Goal: Task Accomplishment & Management: Manage account settings

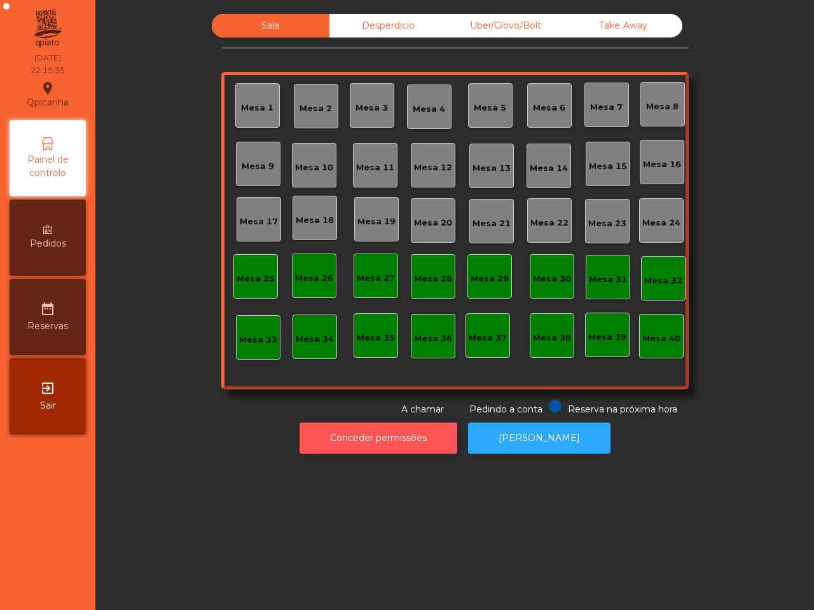
click at [402, 435] on button "Conceder permissões" at bounding box center [378, 438] width 158 height 31
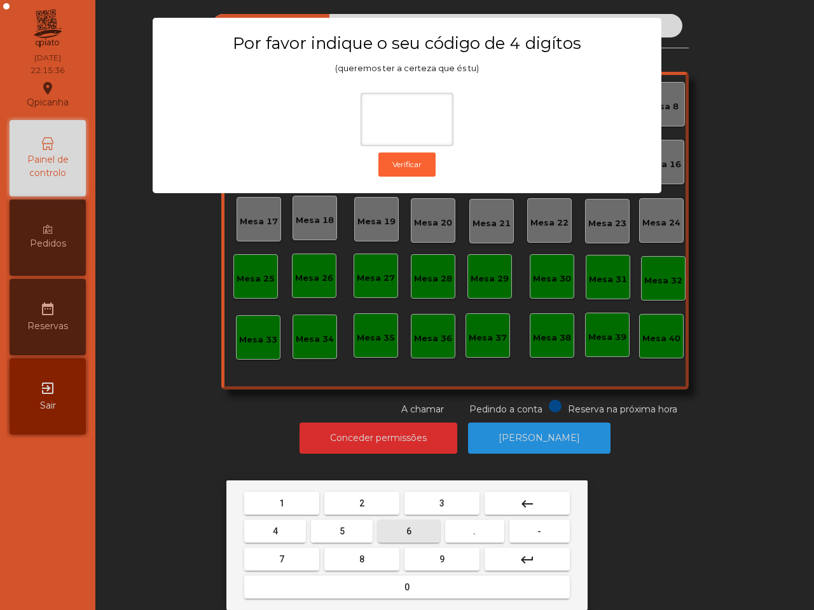
click at [413, 534] on button "6" at bounding box center [409, 531] width 62 height 23
click at [351, 529] on button "5" at bounding box center [342, 531] width 62 height 23
click at [297, 496] on button "1" at bounding box center [281, 503] width 75 height 23
click at [372, 500] on button "2" at bounding box center [361, 503] width 75 height 23
type input "****"
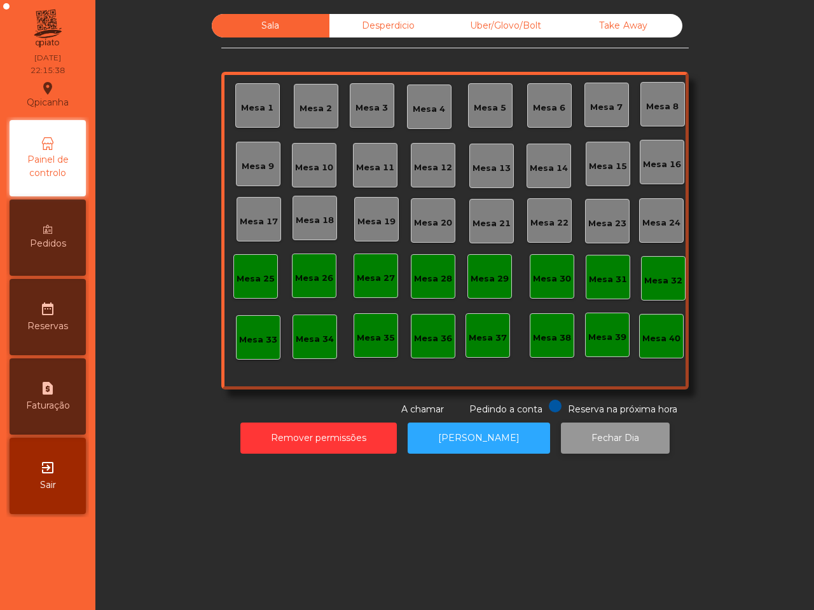
click at [580, 444] on button "Fechar Dia" at bounding box center [615, 438] width 109 height 31
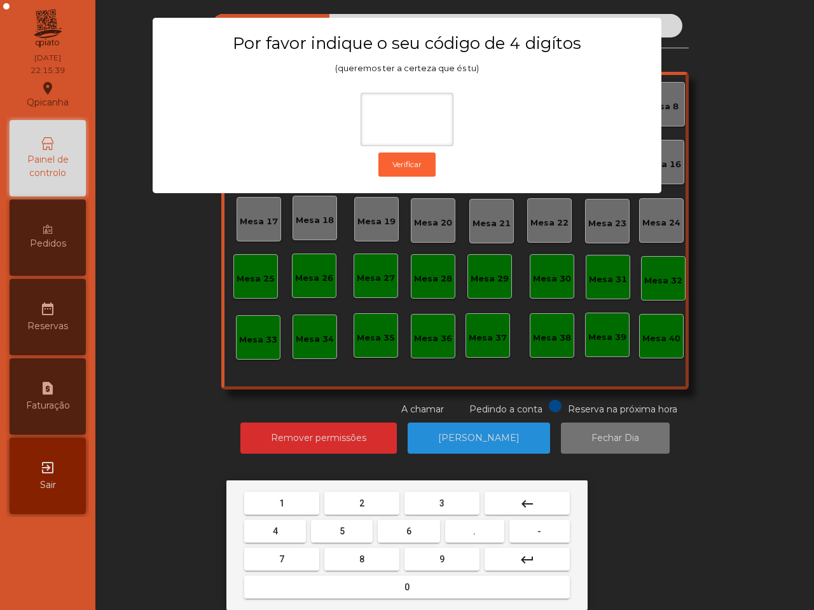
click at [404, 535] on button "6" at bounding box center [409, 531] width 62 height 23
click at [344, 533] on span "5" at bounding box center [341, 531] width 5 height 10
click at [294, 496] on button "1" at bounding box center [281, 503] width 75 height 23
click at [361, 500] on span "2" at bounding box center [361, 503] width 5 height 10
type input "****"
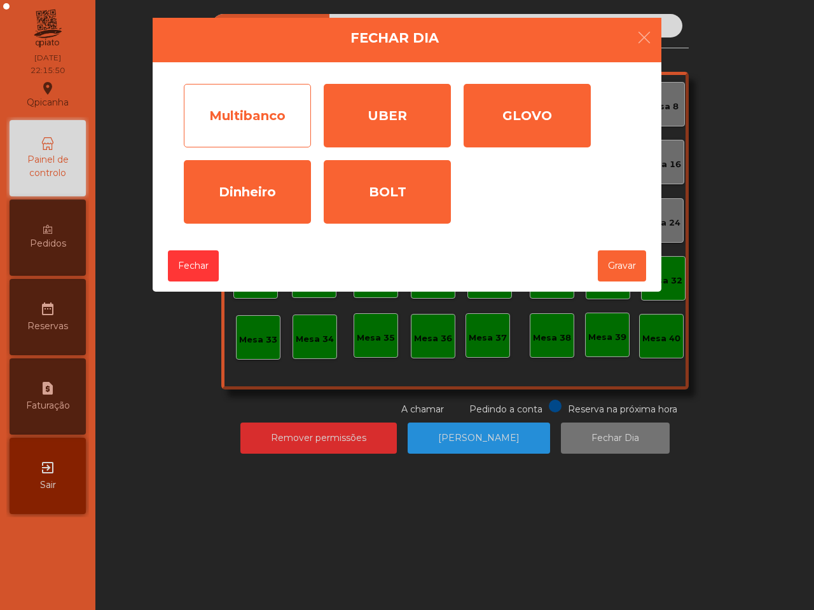
click at [227, 88] on div "Multibanco" at bounding box center [247, 116] width 127 height 64
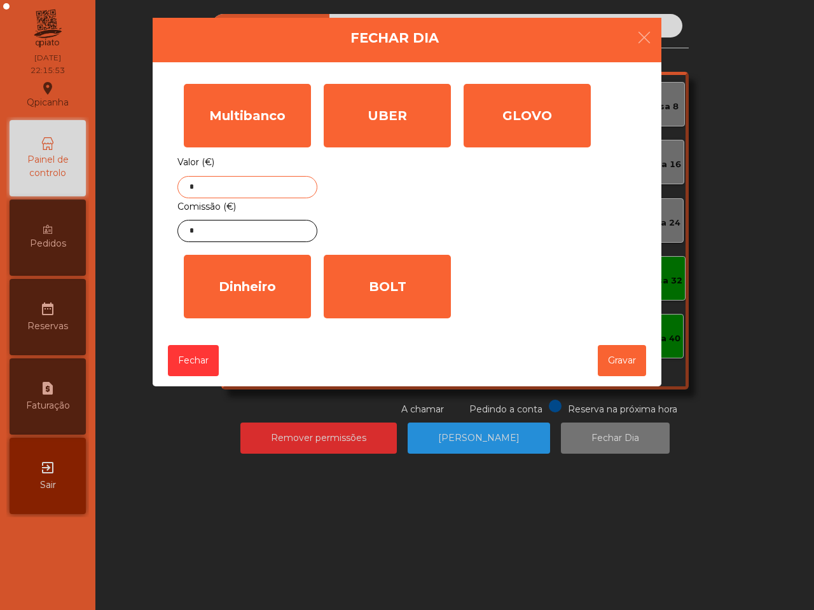
click at [245, 186] on input "*" at bounding box center [247, 187] width 140 height 22
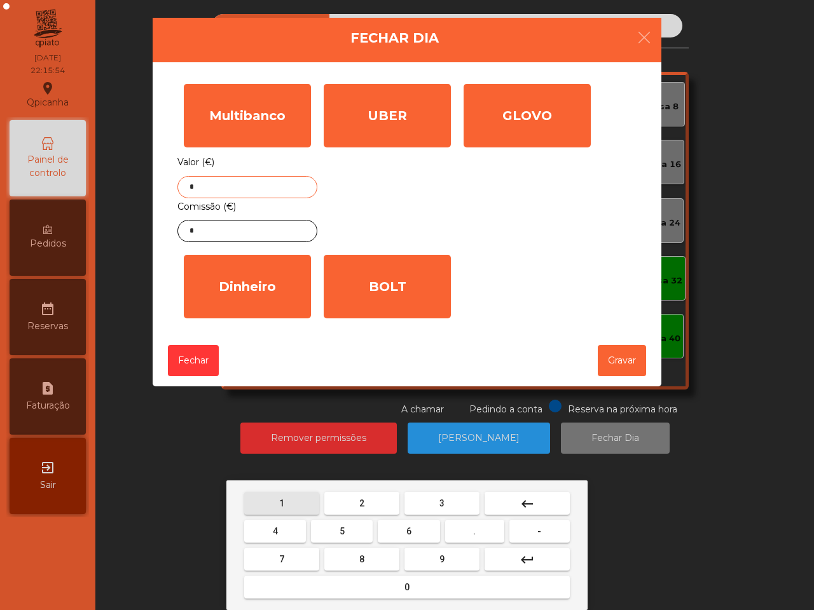
click at [281, 502] on span "1" at bounding box center [281, 503] width 5 height 10
click at [290, 558] on button "7" at bounding box center [281, 559] width 75 height 23
click at [440, 554] on span "9" at bounding box center [441, 559] width 5 height 10
click at [278, 525] on button "4" at bounding box center [275, 531] width 62 height 23
type input "****"
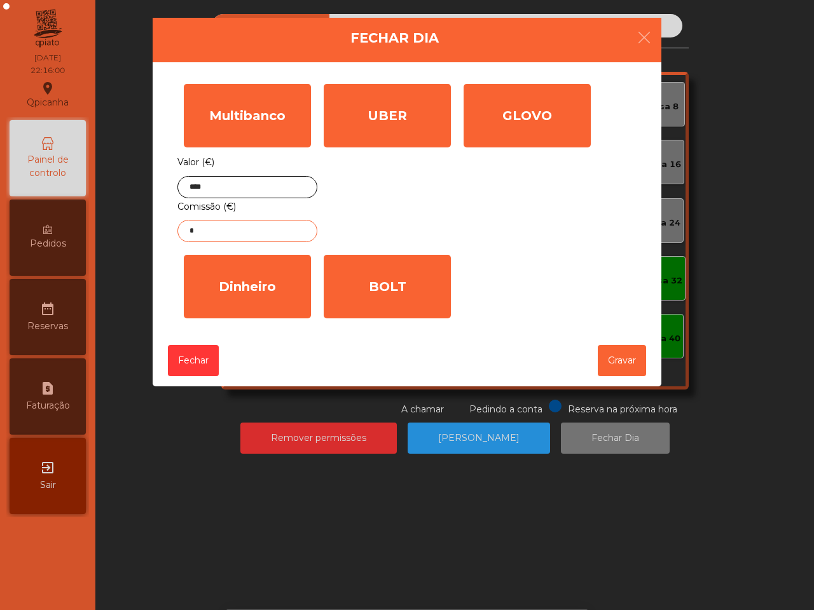
click at [255, 233] on input "*" at bounding box center [247, 231] width 140 height 22
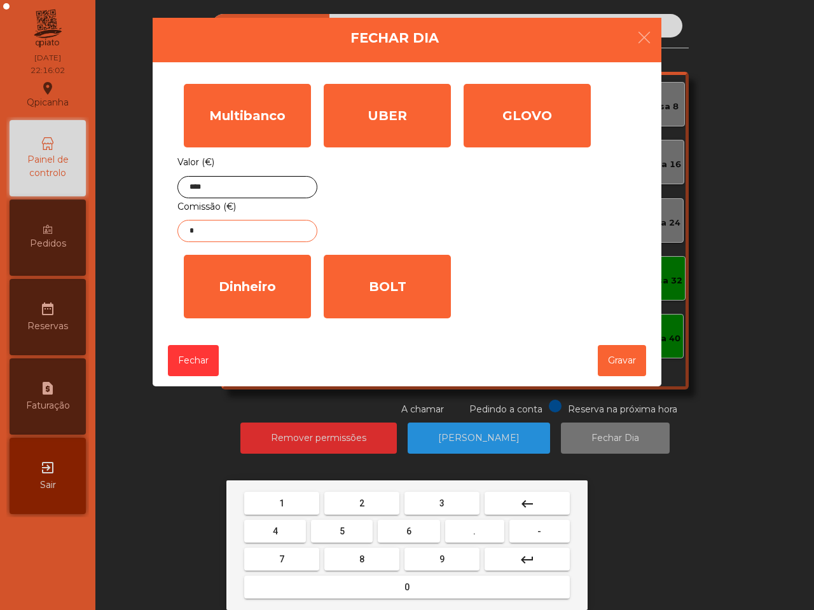
click at [450, 503] on button "3" at bounding box center [441, 503] width 75 height 23
click at [467, 523] on button "." at bounding box center [474, 531] width 59 height 23
click at [364, 557] on button "8" at bounding box center [361, 559] width 75 height 23
click at [293, 487] on div "1 2 3 keyboard_backspace 4 5 6 . - 7 8 9 keyboard_return 0" at bounding box center [406, 545] width 361 height 130
click at [294, 500] on button "1" at bounding box center [281, 503] width 75 height 23
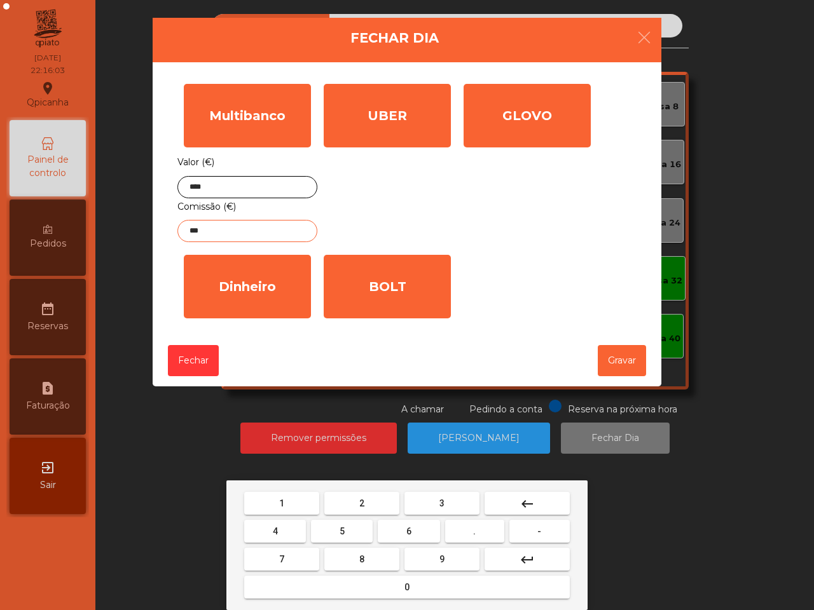
type input "****"
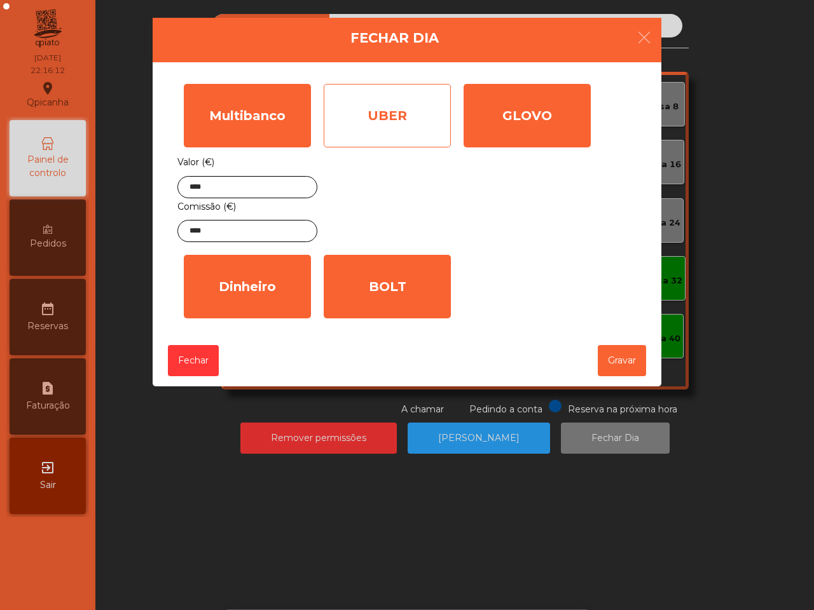
click at [378, 135] on div "UBER" at bounding box center [387, 116] width 127 height 64
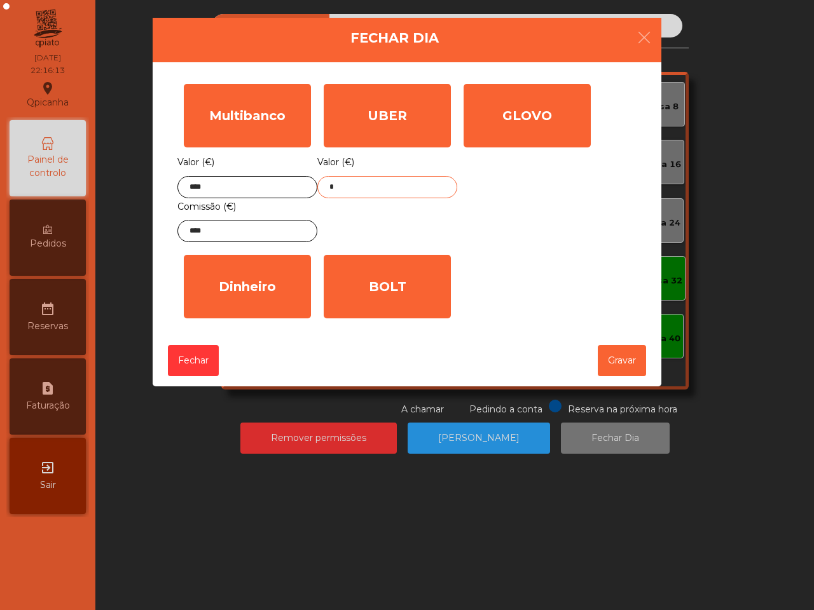
click at [380, 186] on input "*" at bounding box center [387, 187] width 140 height 22
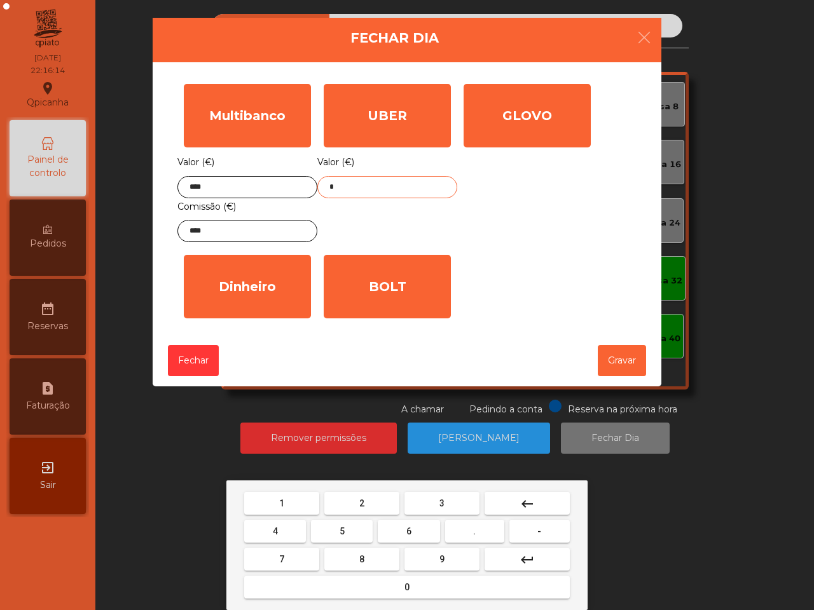
click at [442, 560] on span "9" at bounding box center [441, 559] width 5 height 10
click at [453, 494] on button "3" at bounding box center [441, 503] width 75 height 23
click at [478, 531] on button "." at bounding box center [474, 531] width 59 height 23
click at [275, 526] on span "4" at bounding box center [275, 531] width 5 height 10
click at [440, 499] on span "3" at bounding box center [441, 503] width 5 height 10
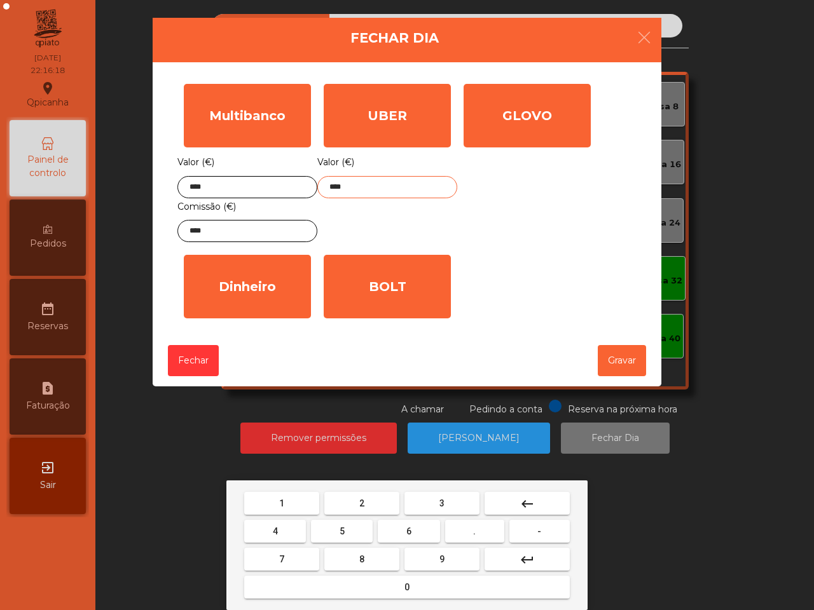
type input "*****"
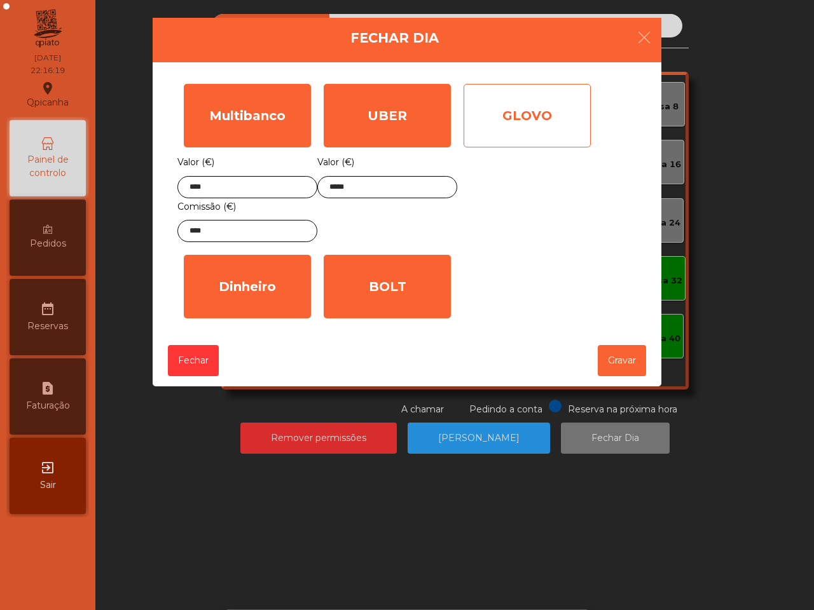
click at [543, 106] on div "GLOVO" at bounding box center [526, 116] width 127 height 64
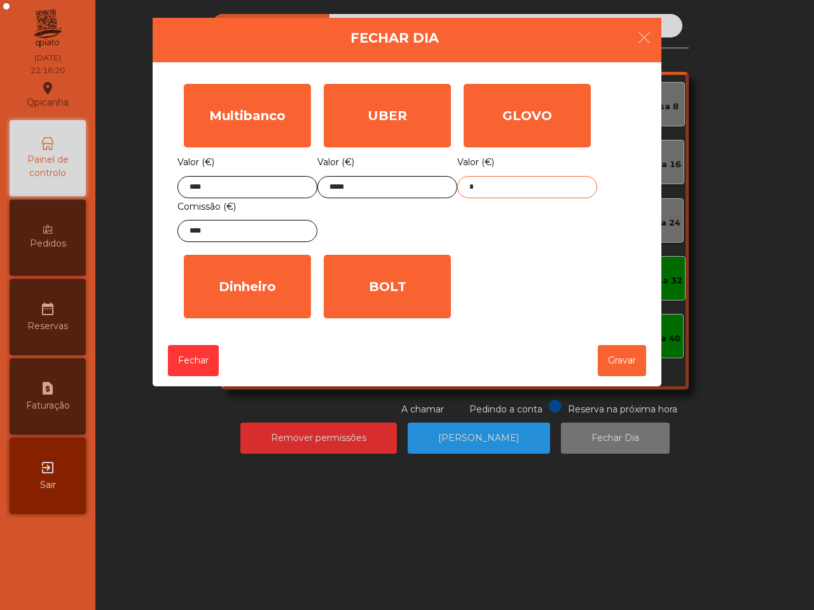
click at [517, 184] on input "*" at bounding box center [527, 187] width 140 height 22
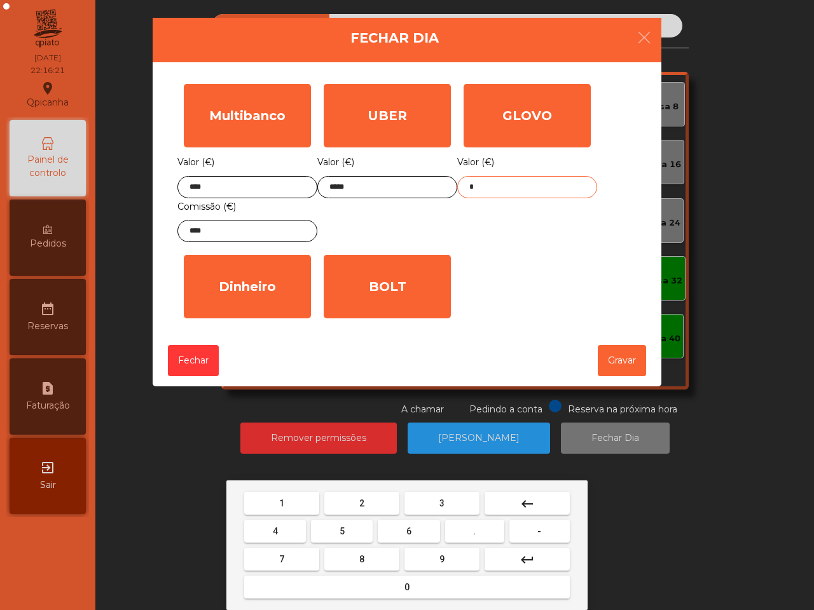
click at [283, 521] on button "4" at bounding box center [275, 531] width 62 height 23
click at [379, 583] on button "0" at bounding box center [406, 587] width 325 height 23
click at [477, 529] on button "." at bounding box center [474, 531] width 59 height 23
click at [341, 531] on span "5" at bounding box center [341, 531] width 5 height 10
click at [433, 554] on button "9" at bounding box center [441, 559] width 75 height 23
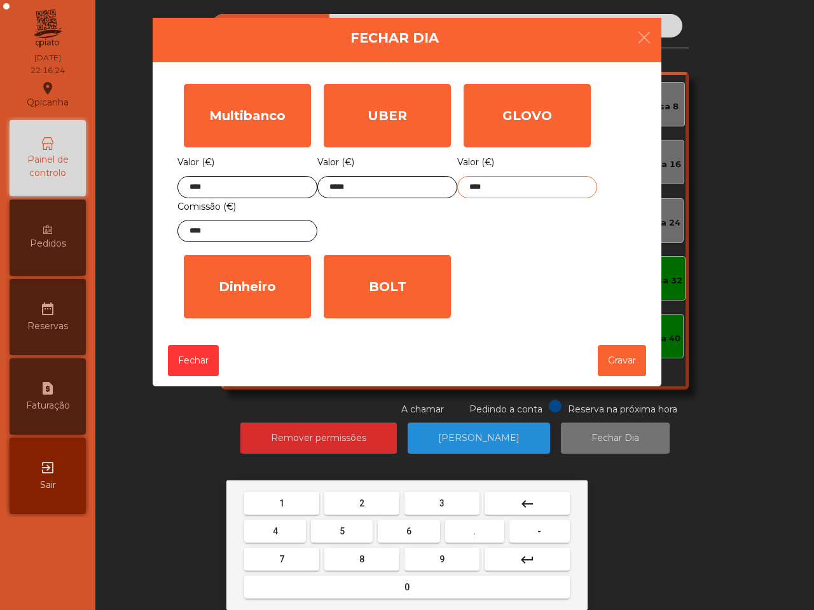
type input "*****"
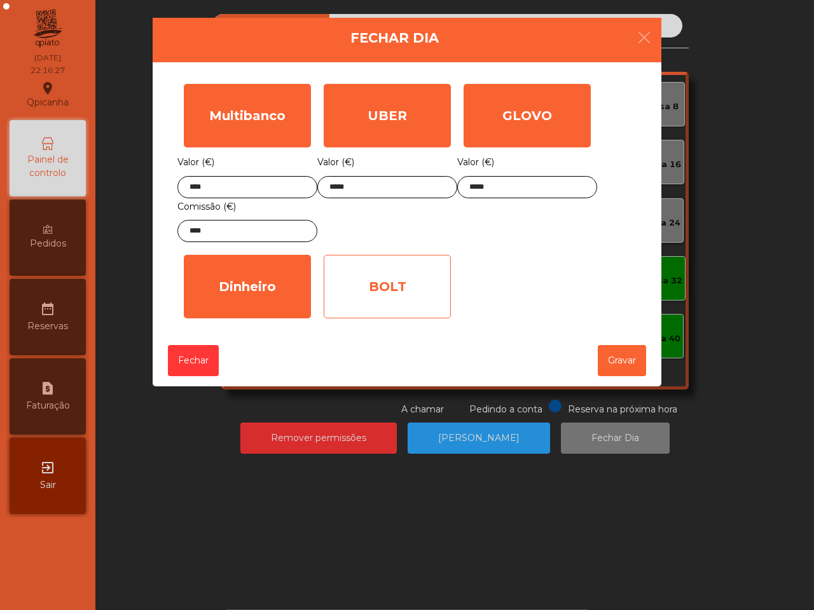
click at [412, 290] on div "BOLT" at bounding box center [387, 287] width 127 height 64
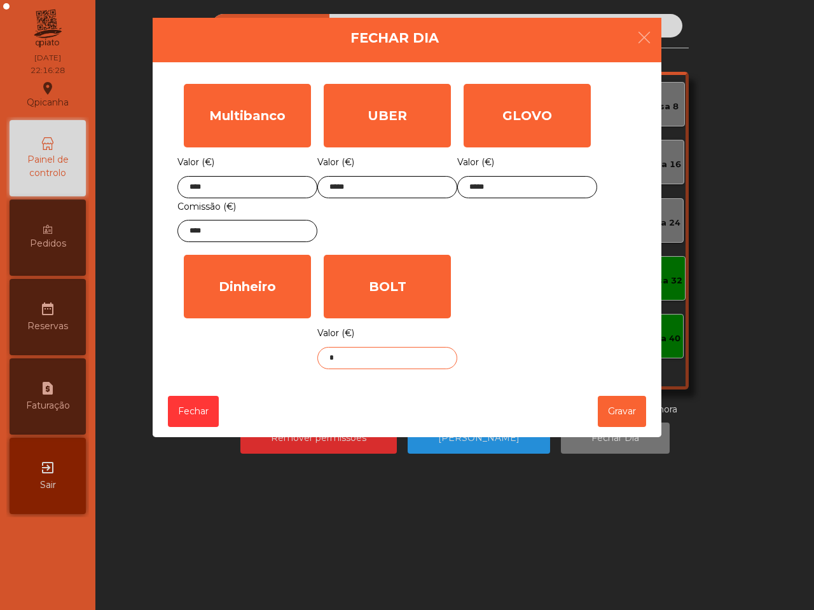
click at [363, 357] on input "*" at bounding box center [387, 358] width 140 height 22
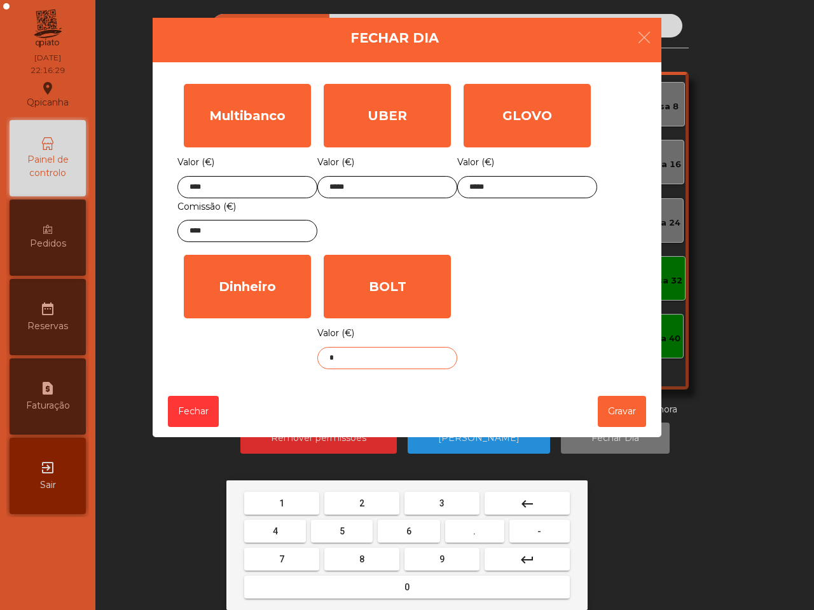
click at [359, 537] on button "5" at bounding box center [342, 531] width 62 height 23
click at [312, 550] on button "7" at bounding box center [281, 559] width 75 height 23
click at [473, 539] on button "." at bounding box center [474, 531] width 59 height 23
click at [456, 496] on button "3" at bounding box center [441, 503] width 75 height 23
click at [455, 564] on button "9" at bounding box center [441, 559] width 75 height 23
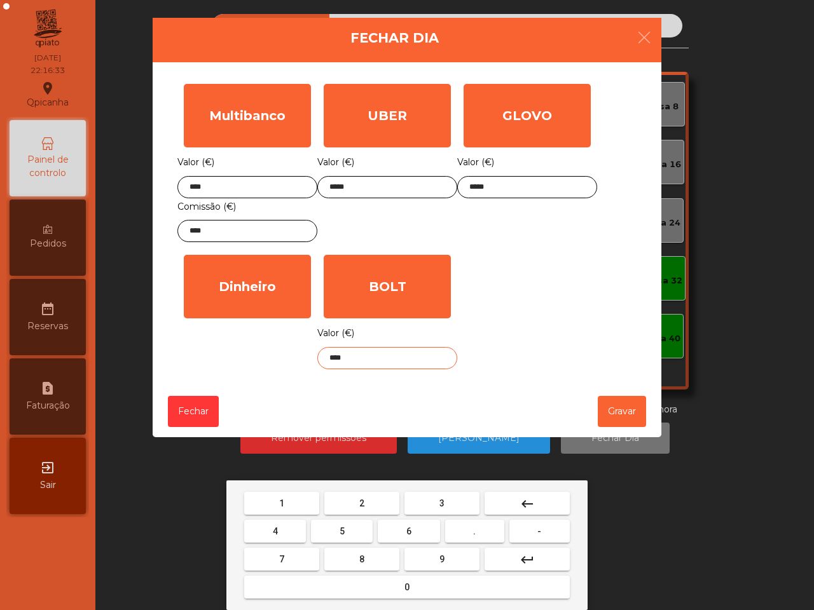
type input "*****"
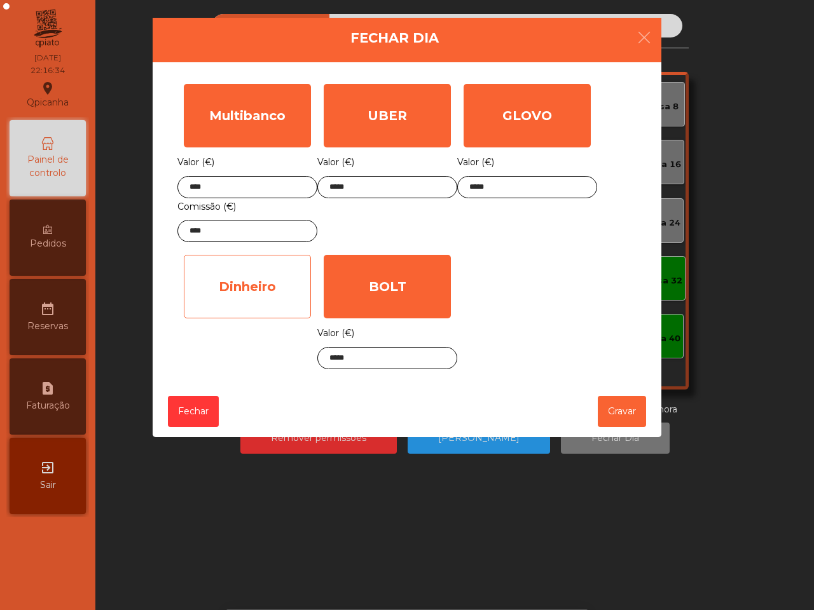
click at [275, 294] on div "Dinheiro" at bounding box center [247, 287] width 127 height 64
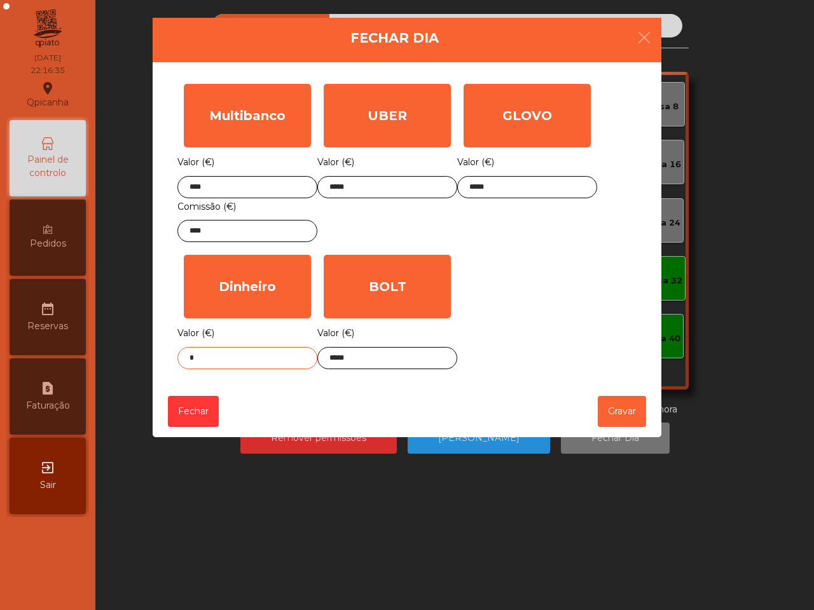
click at [296, 358] on input "*" at bounding box center [247, 358] width 140 height 22
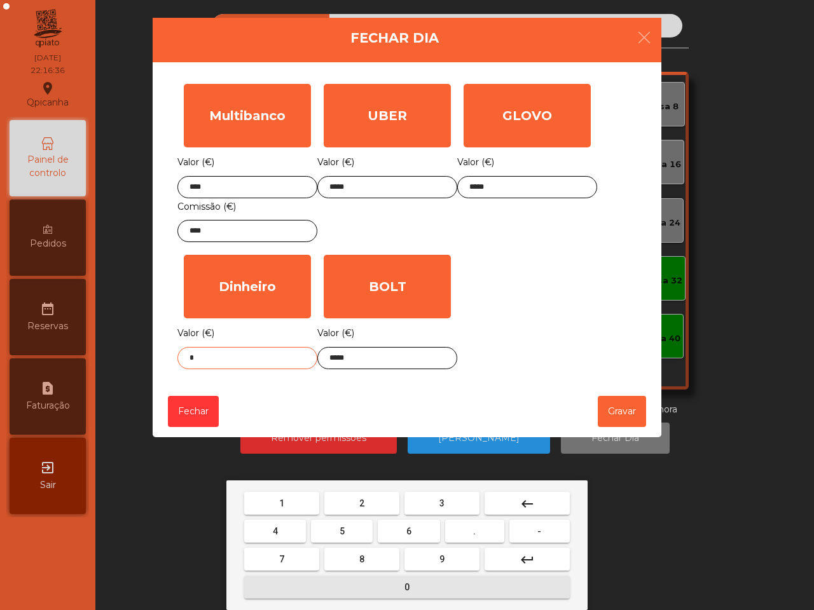
click at [410, 591] on button "0" at bounding box center [406, 587] width 325 height 23
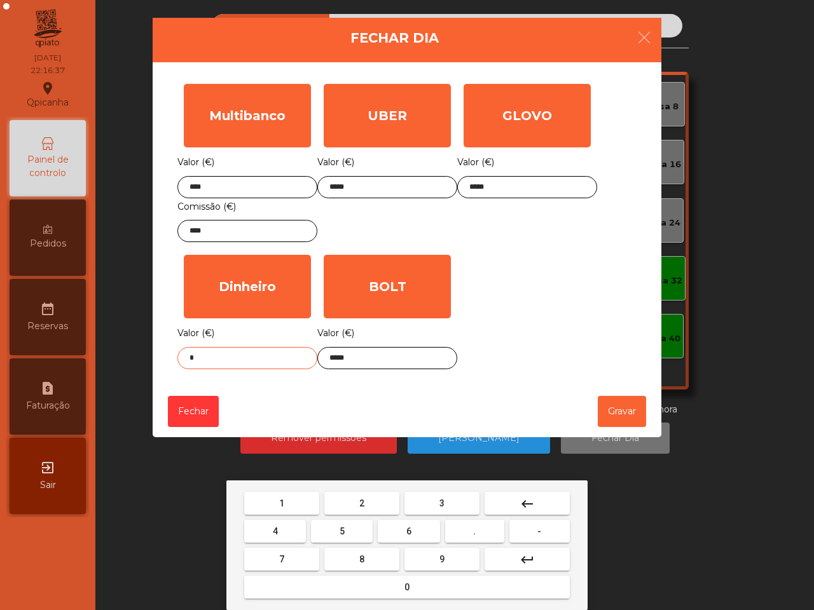
click at [486, 531] on button "." at bounding box center [474, 531] width 59 height 23
click at [299, 500] on button "1" at bounding box center [281, 503] width 75 height 23
click at [344, 526] on button "5" at bounding box center [342, 531] width 62 height 23
type input "****"
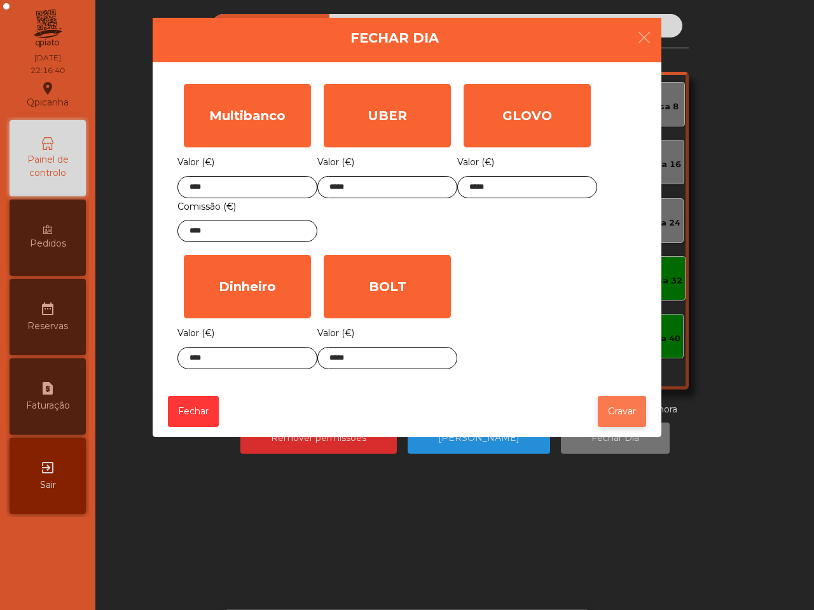
click at [617, 418] on button "Gravar" at bounding box center [621, 411] width 48 height 31
